Goal: Task Accomplishment & Management: Use online tool/utility

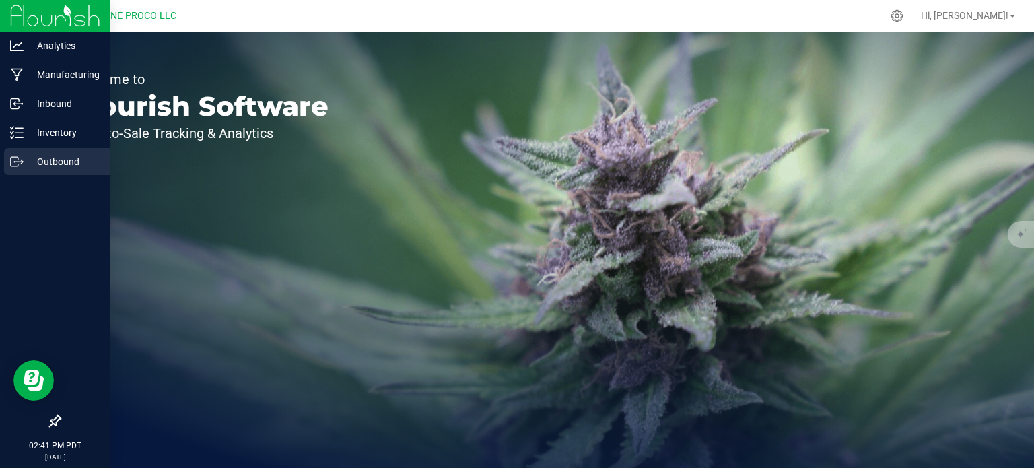
click at [32, 152] on div "Outbound" at bounding box center [57, 161] width 106 height 27
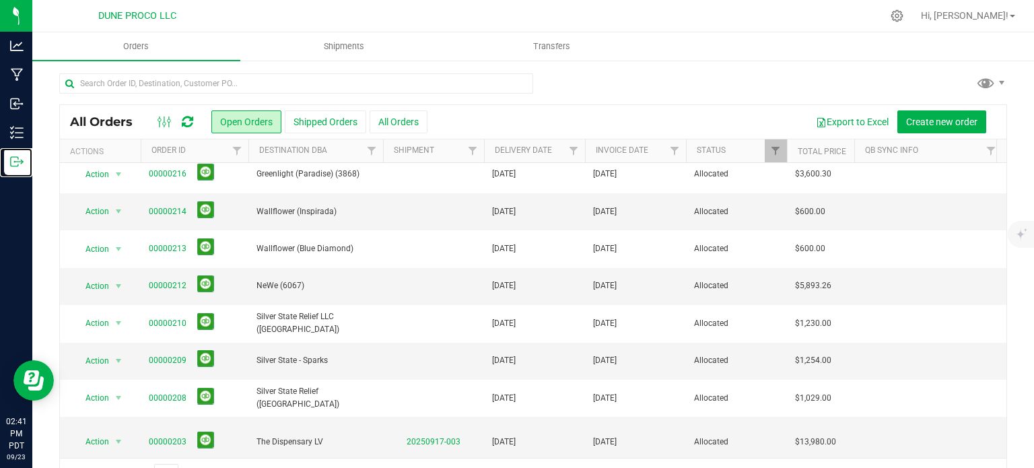
scroll to position [155, 0]
click at [170, 288] on link "00000212" at bounding box center [168, 287] width 38 height 13
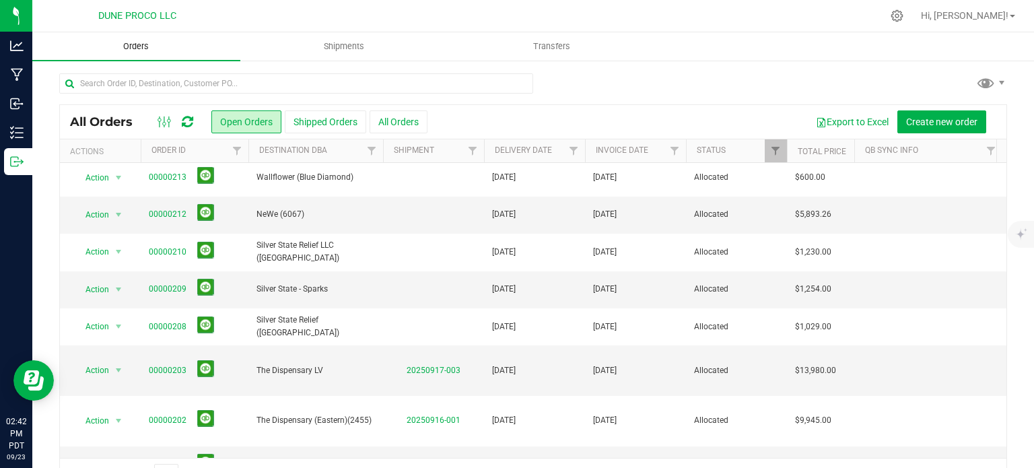
scroll to position [226, 0]
click at [178, 216] on link "00000212" at bounding box center [168, 215] width 38 height 13
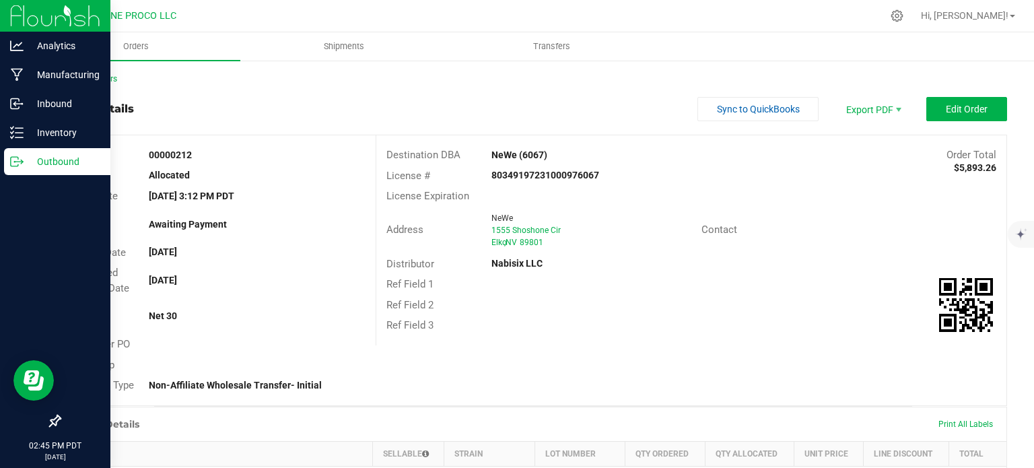
click at [14, 158] on icon at bounding box center [16, 161] width 13 height 13
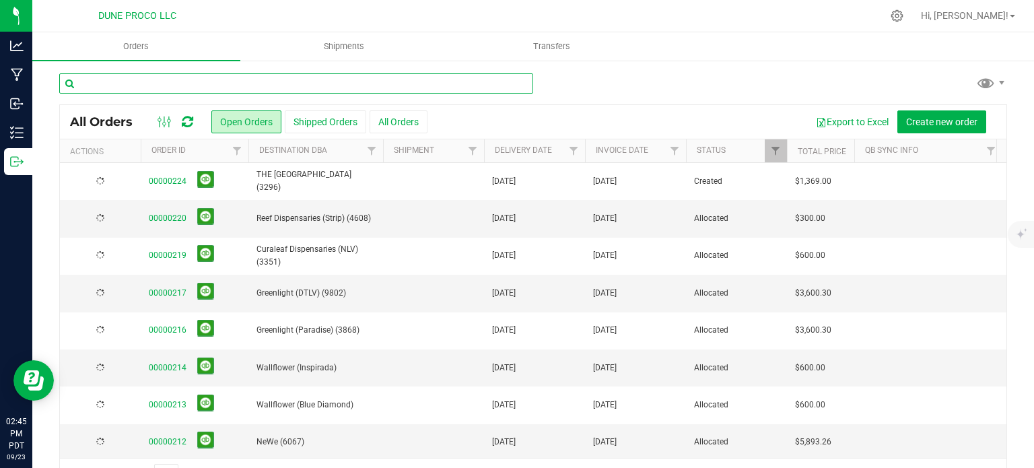
click at [155, 81] on input "text" at bounding box center [296, 83] width 474 height 20
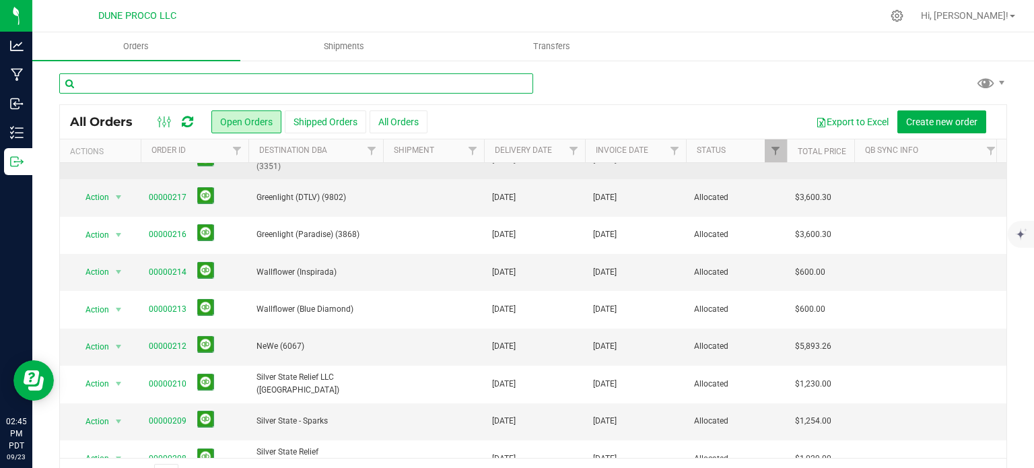
scroll to position [202, 0]
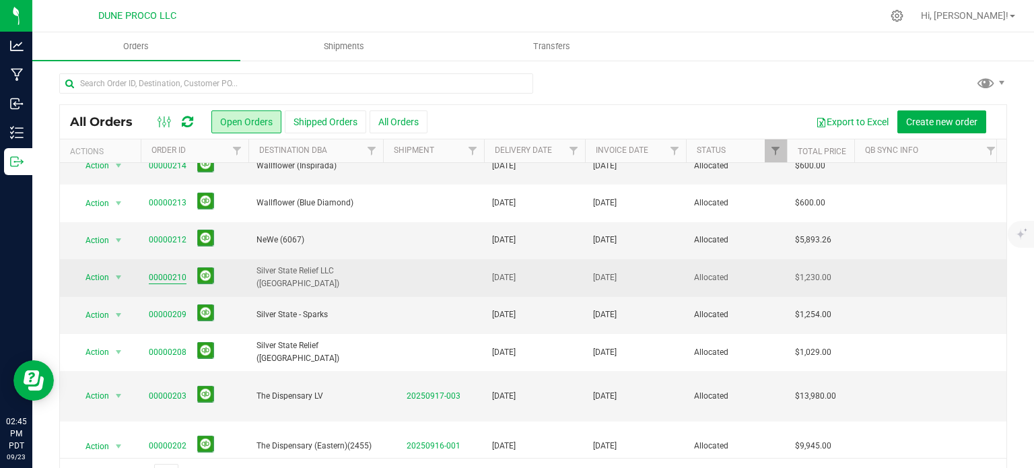
click at [179, 275] on link "00000210" at bounding box center [168, 277] width 38 height 13
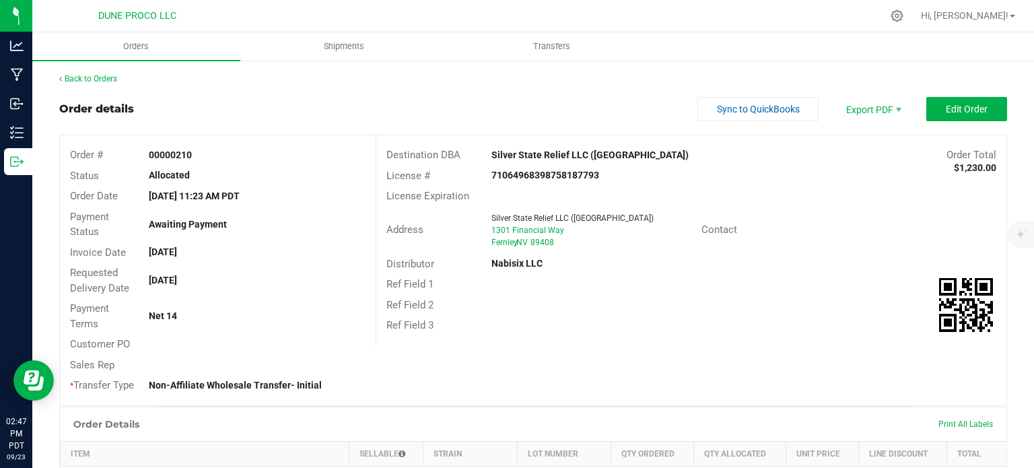
click at [167, 107] on div "Order details Sync to QuickBooks Export PDF Edit Order" at bounding box center [533, 109] width 948 height 24
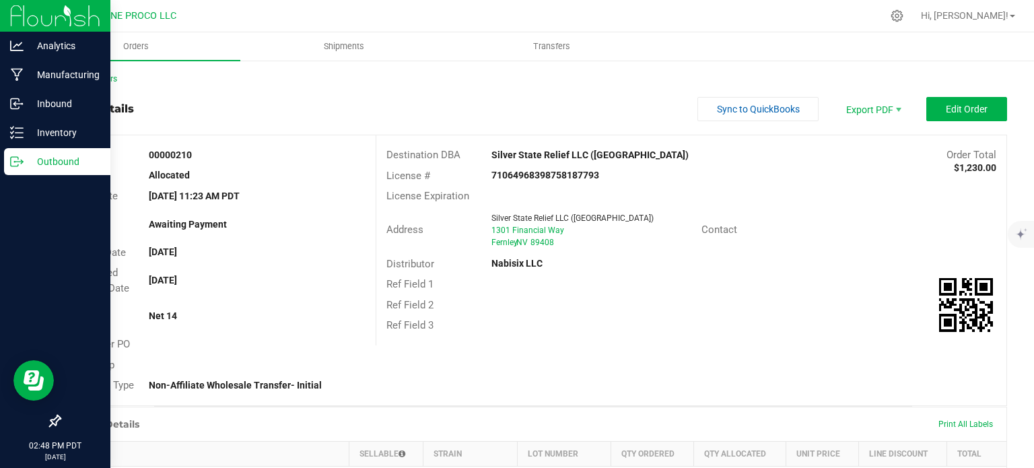
click at [27, 165] on p "Outbound" at bounding box center [64, 162] width 81 height 16
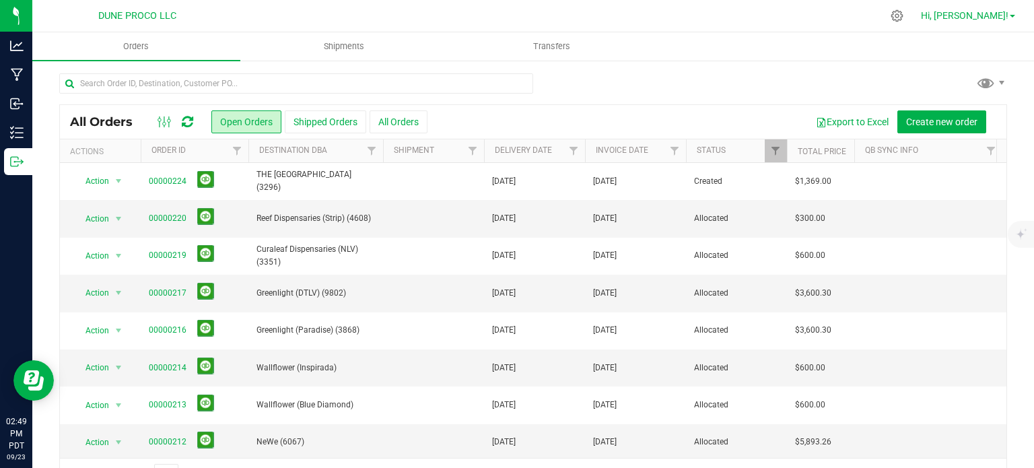
click at [1002, 20] on span "Hi, [PERSON_NAME]!" at bounding box center [965, 15] width 88 height 11
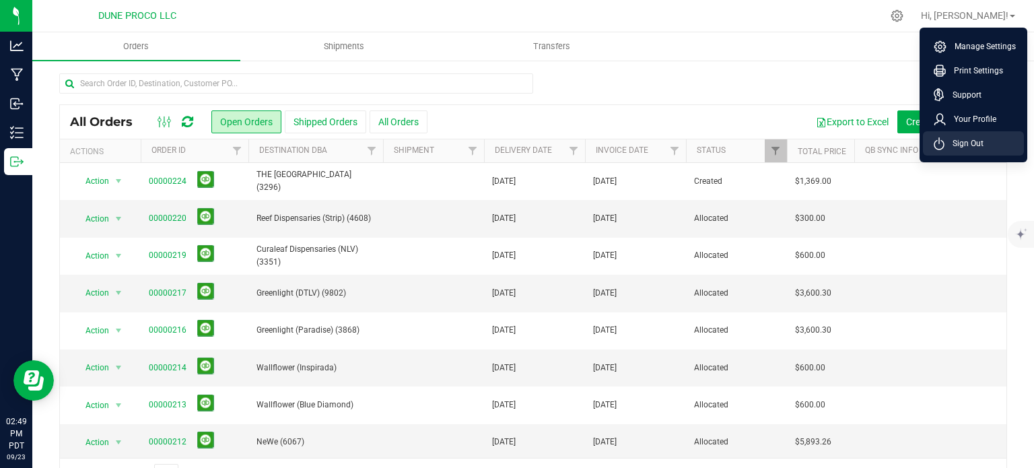
click at [951, 147] on span "Sign Out" at bounding box center [964, 143] width 39 height 13
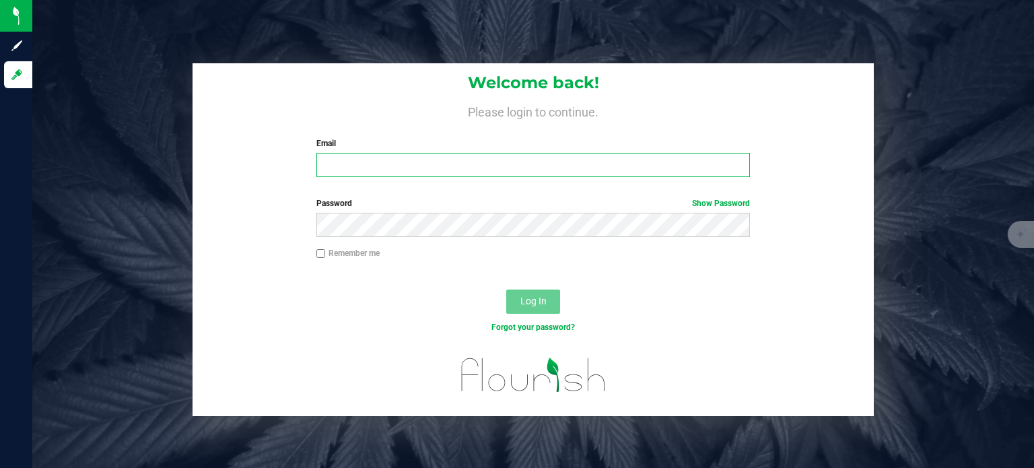
type input "[EMAIL_ADDRESS][PERSON_NAME][DOMAIN_NAME]"
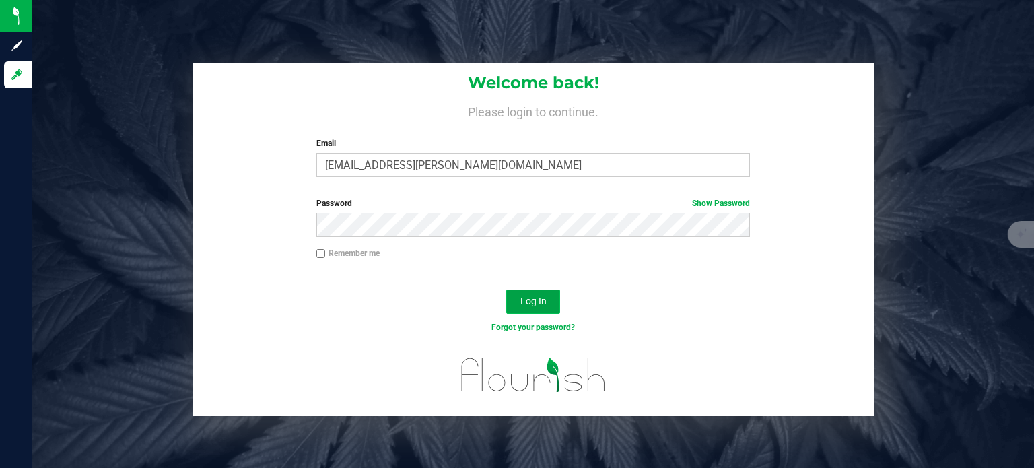
click at [525, 304] on span "Log In" at bounding box center [533, 301] width 26 height 11
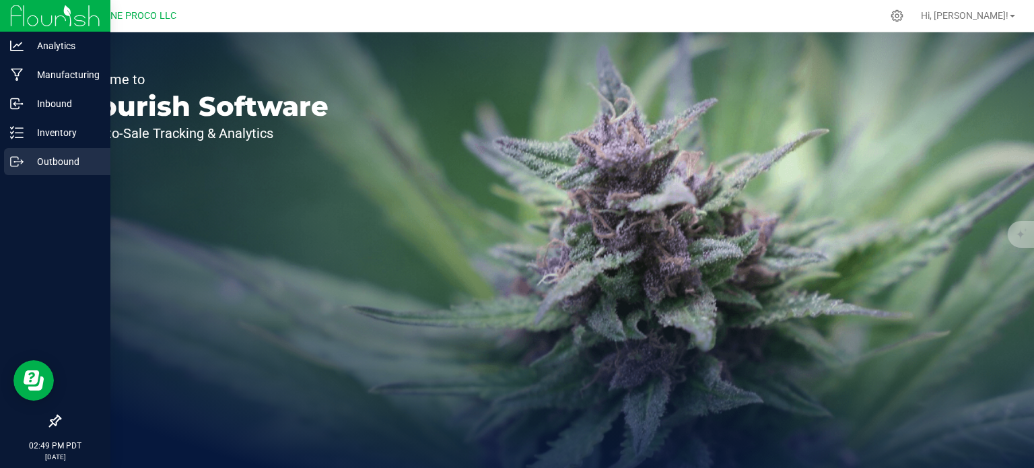
click at [34, 175] on link "Outbound" at bounding box center [55, 162] width 110 height 29
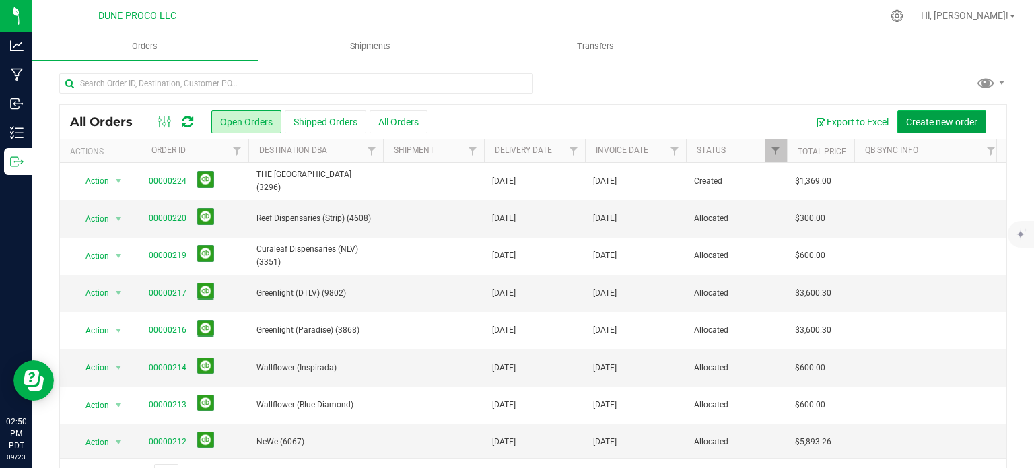
click at [931, 121] on span "Create new order" at bounding box center [941, 121] width 71 height 11
